Goal: Check status: Check status

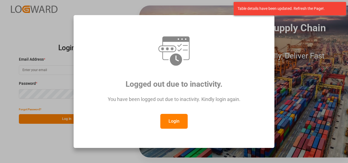
click at [176, 119] on button "Login" at bounding box center [174, 121] width 27 height 15
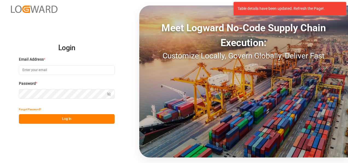
click at [29, 67] on input at bounding box center [67, 70] width 96 height 10
type input "[PERSON_NAME][EMAIL_ADDRESS][PERSON_NAME][DOMAIN_NAME]"
click at [75, 118] on button "Log In" at bounding box center [67, 119] width 96 height 10
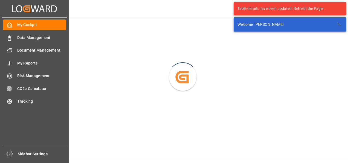
click at [24, 37] on span "Data Management" at bounding box center [41, 38] width 49 height 6
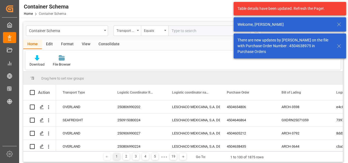
click at [102, 30] on div "Container Schema" at bounding box center [67, 30] width 82 height 10
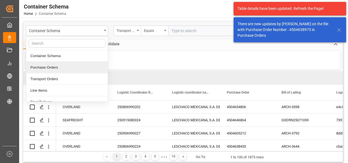
click at [57, 66] on div "Purchase Orders" at bounding box center [67, 68] width 82 height 12
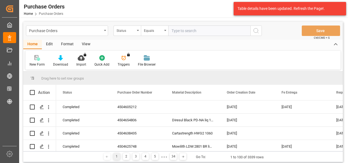
click at [137, 31] on icon "open menu" at bounding box center [138, 30] width 2 height 1
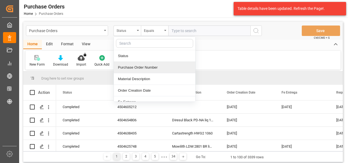
click at [133, 68] on div "Purchase Order Number" at bounding box center [155, 68] width 82 height 12
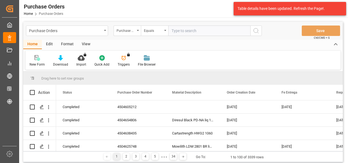
click at [179, 28] on input "text" at bounding box center [209, 30] width 82 height 10
paste input "4504629096"
type input "4504629096"
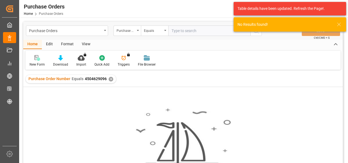
click at [110, 78] on div "✕" at bounding box center [111, 79] width 5 height 5
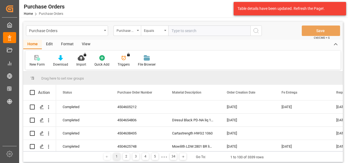
click at [188, 30] on input "text" at bounding box center [209, 30] width 82 height 10
paste input "4504629096"
type input "4504629096"
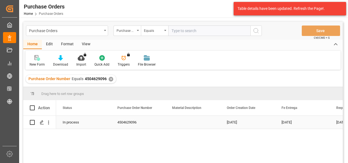
click at [44, 123] on div "Press SPACE to select this row." at bounding box center [42, 122] width 8 height 10
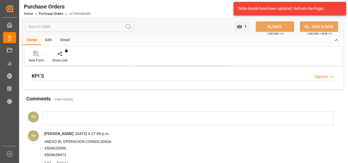
scroll to position [520, 0]
